Goal: Task Accomplishment & Management: Manage account settings

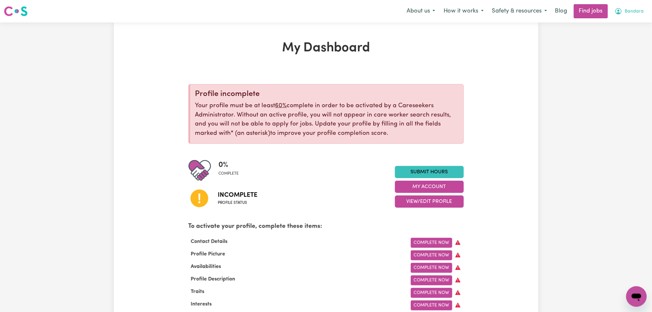
click at [629, 17] on button "Bandara" at bounding box center [629, 12] width 38 height 14
click at [621, 48] on link "Logout" at bounding box center [622, 49] width 51 height 12
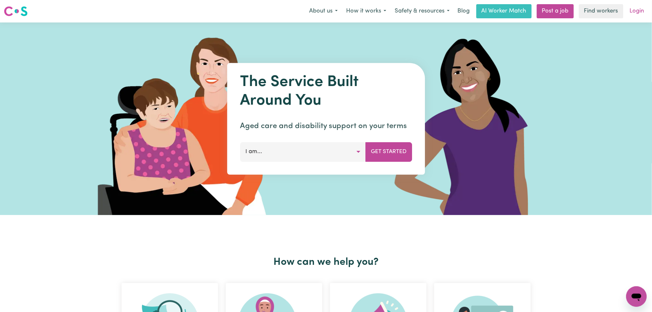
click at [644, 16] on link "Login" at bounding box center [637, 11] width 22 height 14
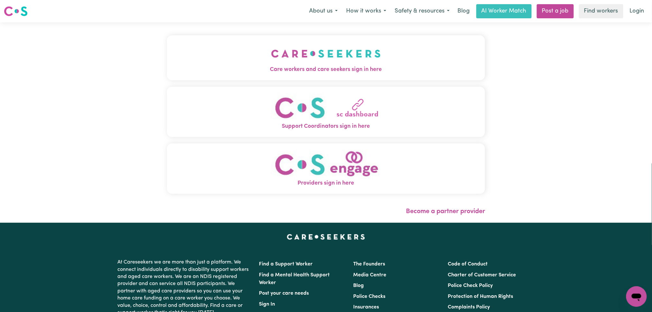
click at [266, 42] on button "Care workers and care seekers sign in here" at bounding box center [326, 57] width 318 height 45
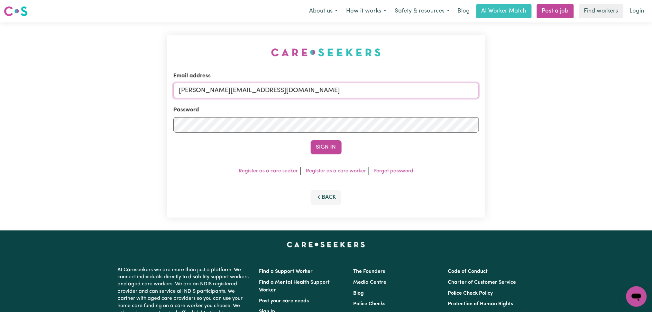
drag, startPoint x: 270, startPoint y: 94, endPoint x: 269, endPoint y: 98, distance: 4.7
click at [270, 94] on input "[PERSON_NAME][EMAIL_ADDRESS][DOMAIN_NAME]" at bounding box center [325, 90] width 305 height 15
drag, startPoint x: 213, startPoint y: 92, endPoint x: 390, endPoint y: 95, distance: 176.5
click at [390, 95] on input "Superuser~[EMAIL_ADDRESS][DOMAIN_NAME]" at bounding box center [325, 90] width 305 height 15
type input "Superuser~[EMAIL_ADDRESS][DOMAIN_NAME]"
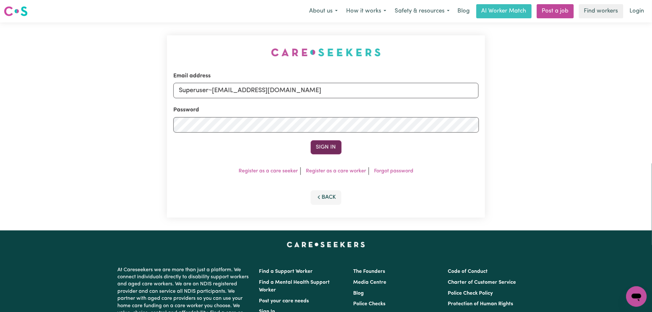
click at [321, 144] on button "Sign In" at bounding box center [326, 147] width 31 height 14
